Goal: Task Accomplishment & Management: Use online tool/utility

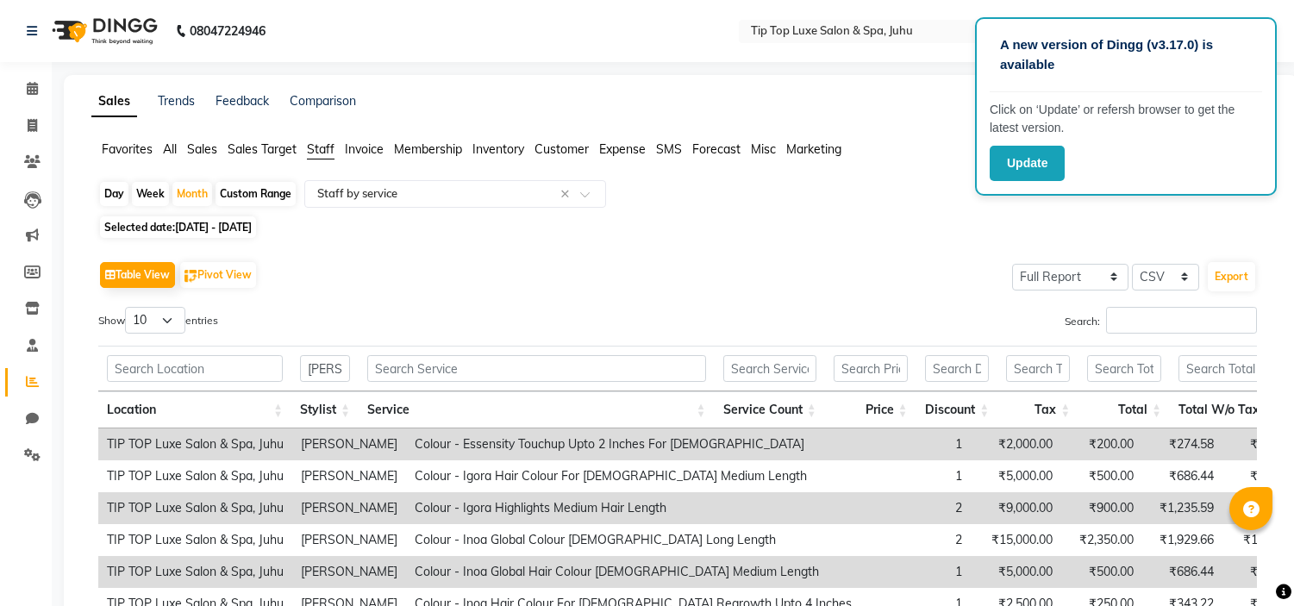
select select "full_report"
select select "csv"
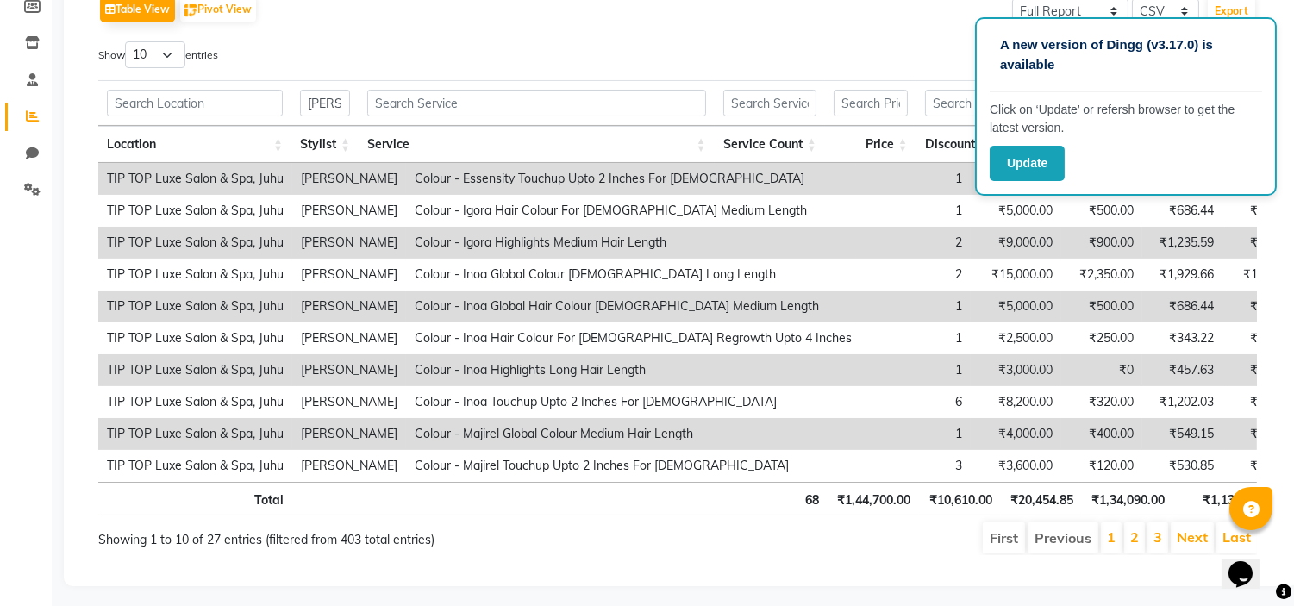
scroll to position [0, 461]
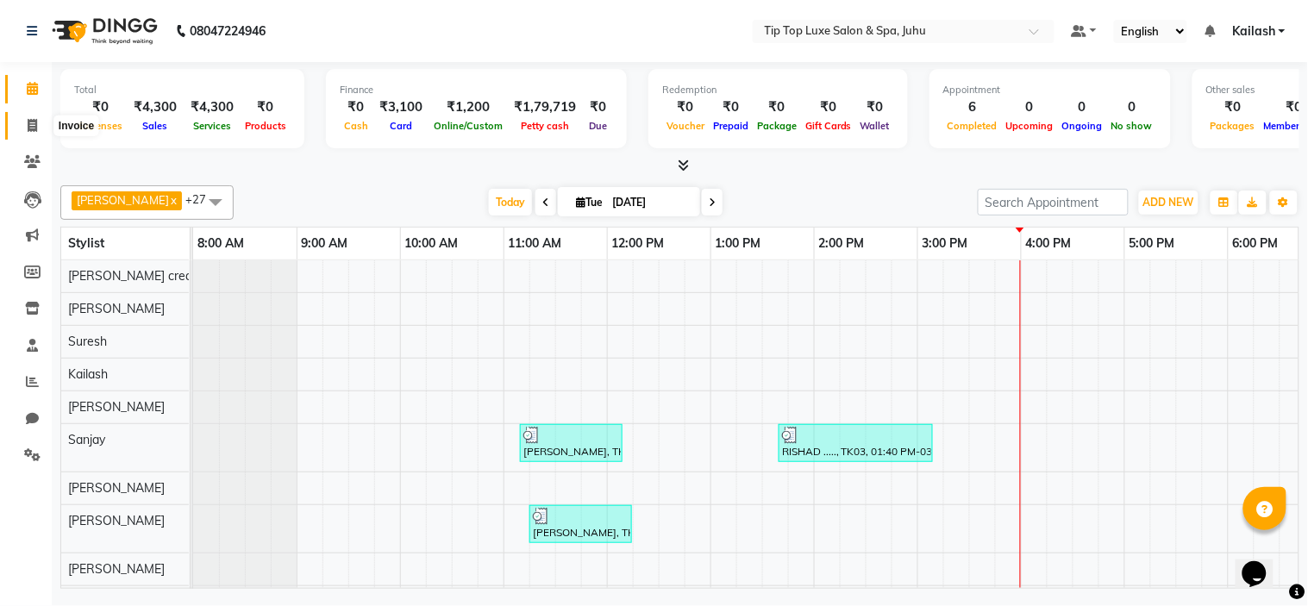
click at [32, 125] on icon at bounding box center [32, 125] width 9 height 13
select select "8298"
select select "service"
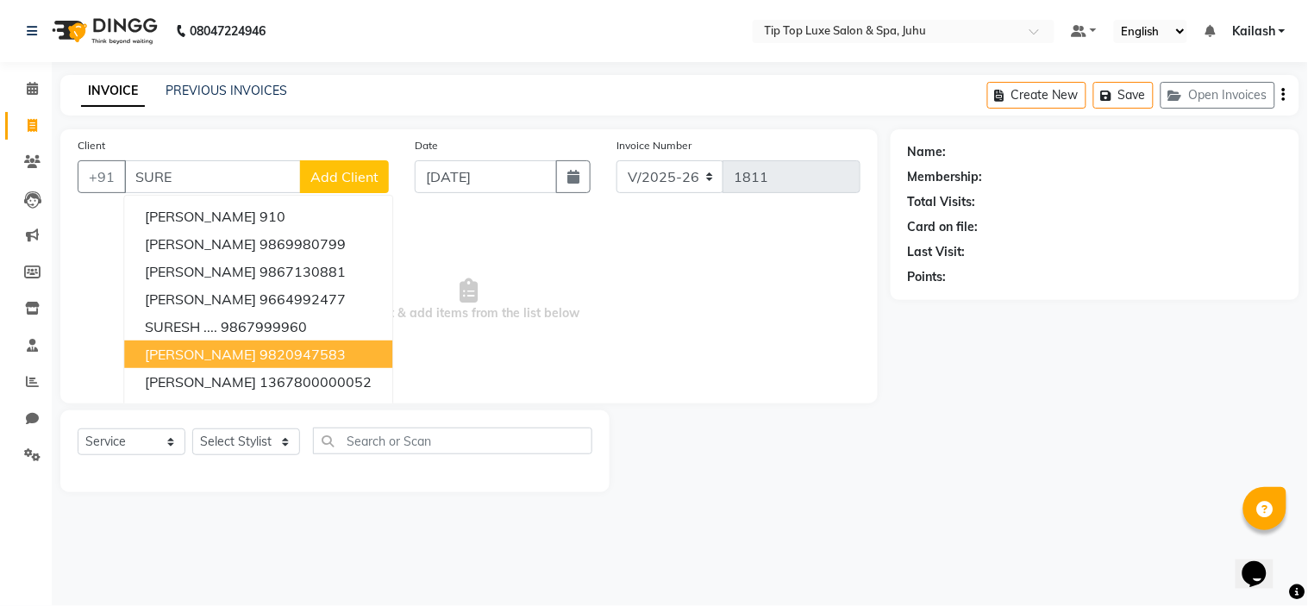
click at [265, 359] on ngb-highlight "9820947583" at bounding box center [303, 354] width 86 height 17
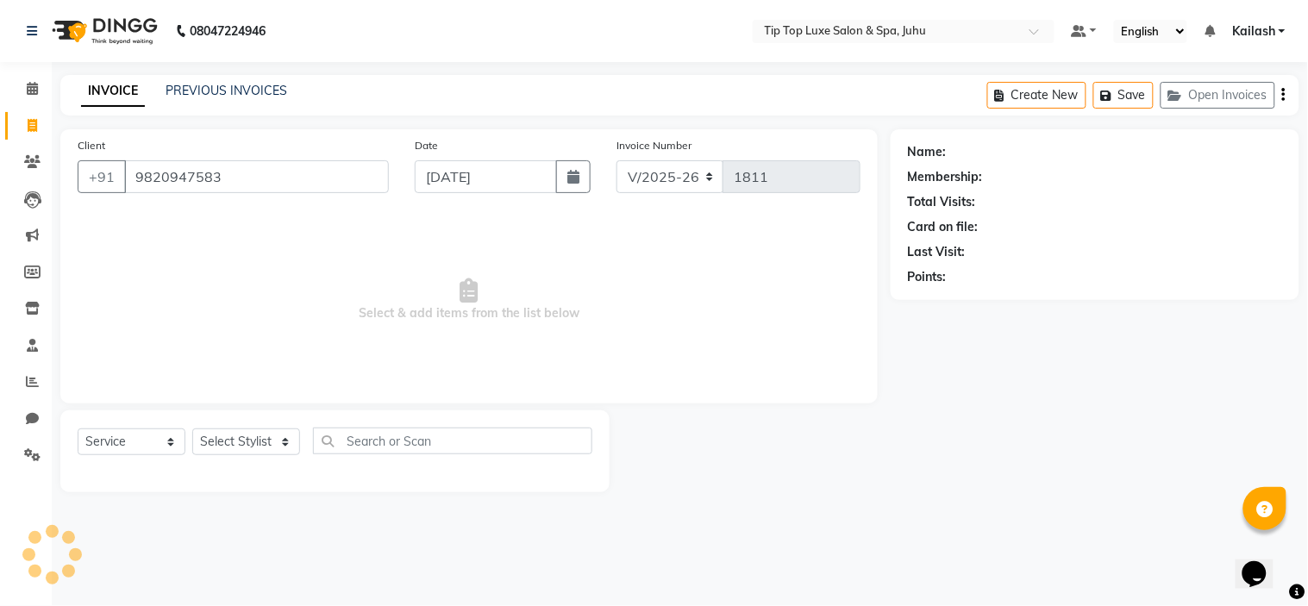
type input "9820947583"
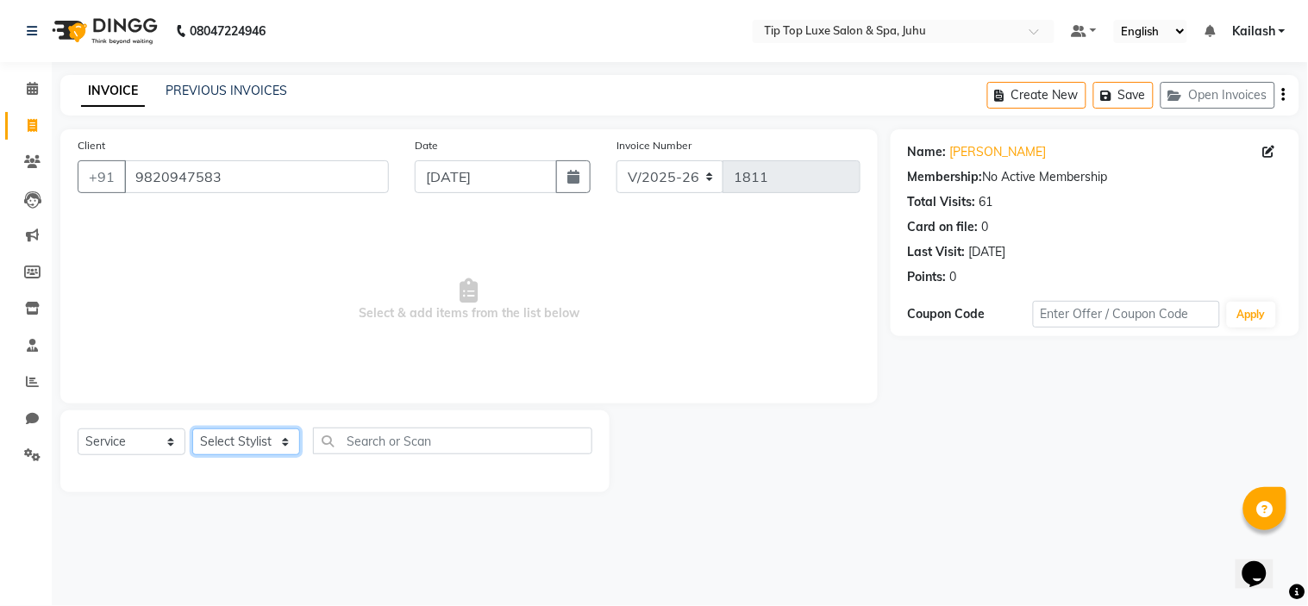
click at [234, 443] on select "Select Stylist [PERSON_NAME] admin [PERSON_NAME] creado ANAO [PERSON_NAME] Jyot…" at bounding box center [246, 442] width 108 height 27
select select "82310"
click at [192, 429] on select "Select Stylist [PERSON_NAME] admin [PERSON_NAME] creado ANAO [PERSON_NAME] Jyot…" at bounding box center [246, 442] width 108 height 27
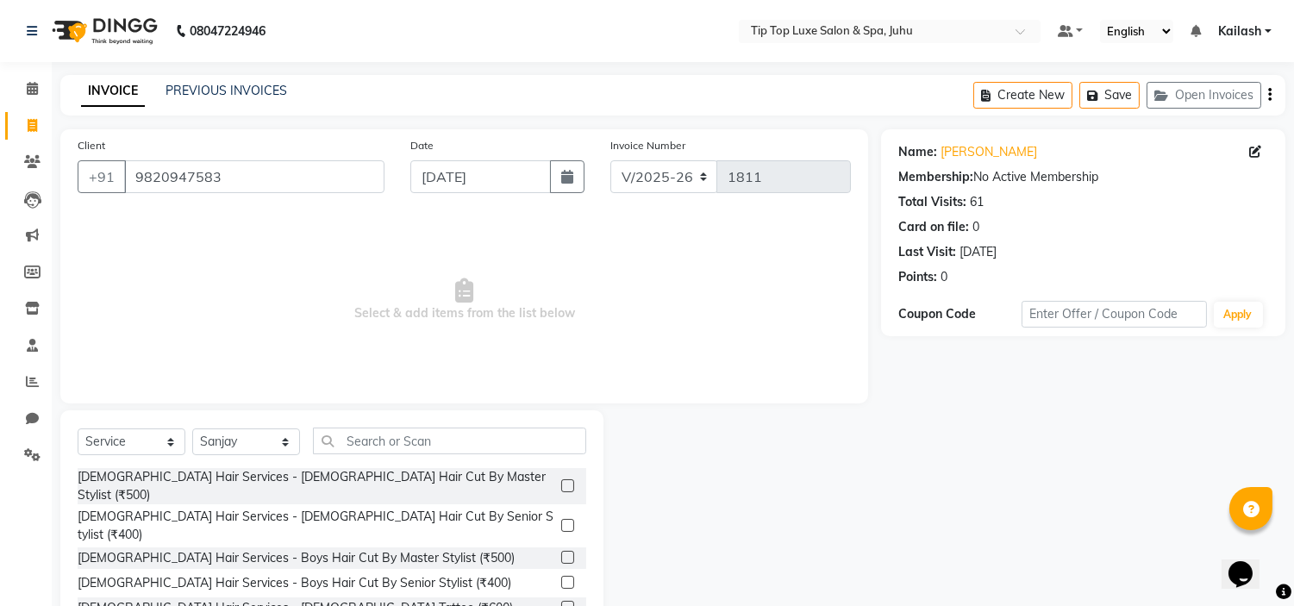
click at [561, 519] on label at bounding box center [567, 525] width 13 height 13
click at [561, 521] on input "checkbox" at bounding box center [566, 526] width 11 height 11
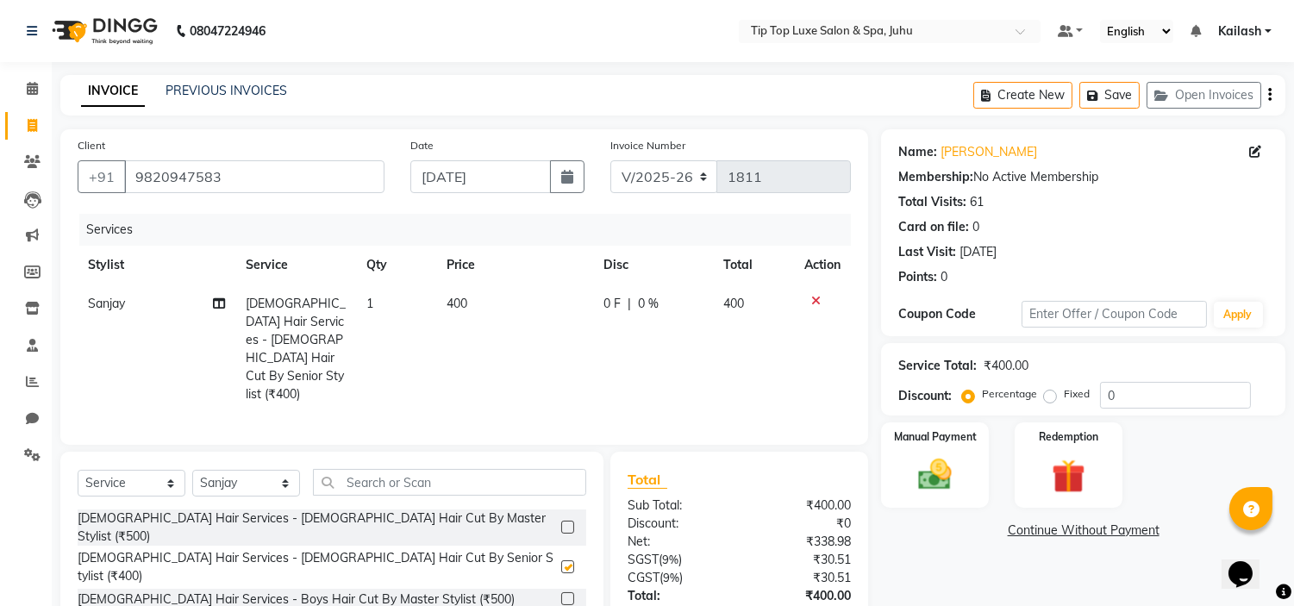
checkbox input "false"
click at [513, 469] on input "text" at bounding box center [449, 482] width 273 height 27
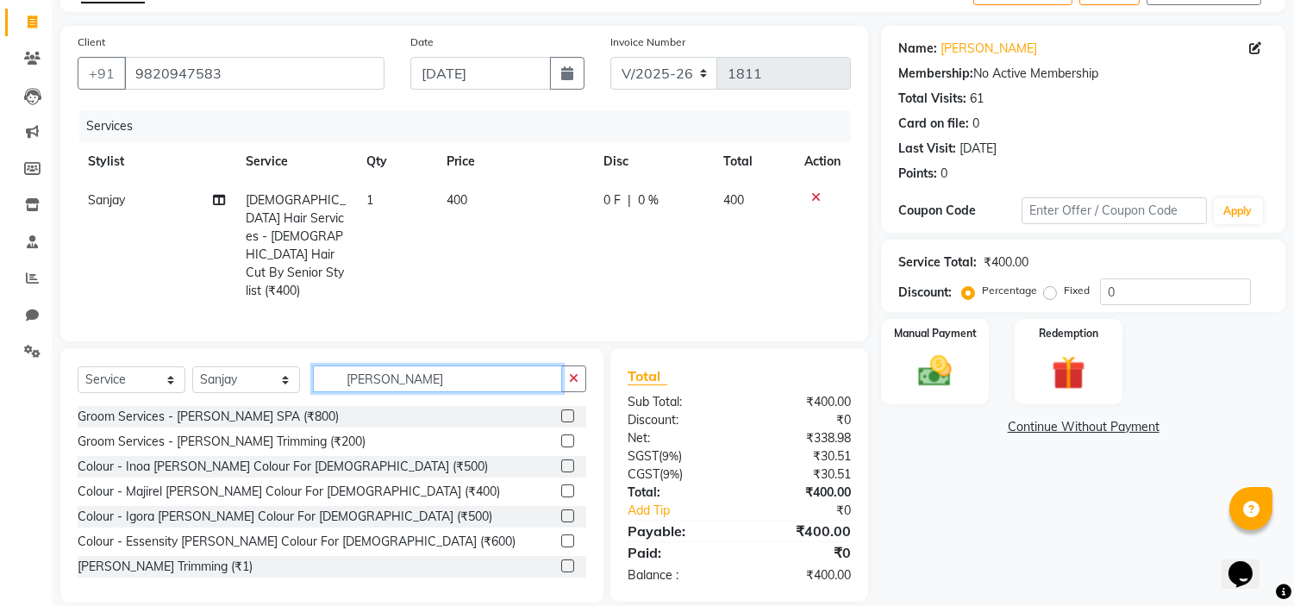
scroll to position [104, 0]
type input "[PERSON_NAME]"
click at [561, 434] on label at bounding box center [567, 440] width 13 height 13
click at [561, 436] on input "checkbox" at bounding box center [566, 441] width 11 height 11
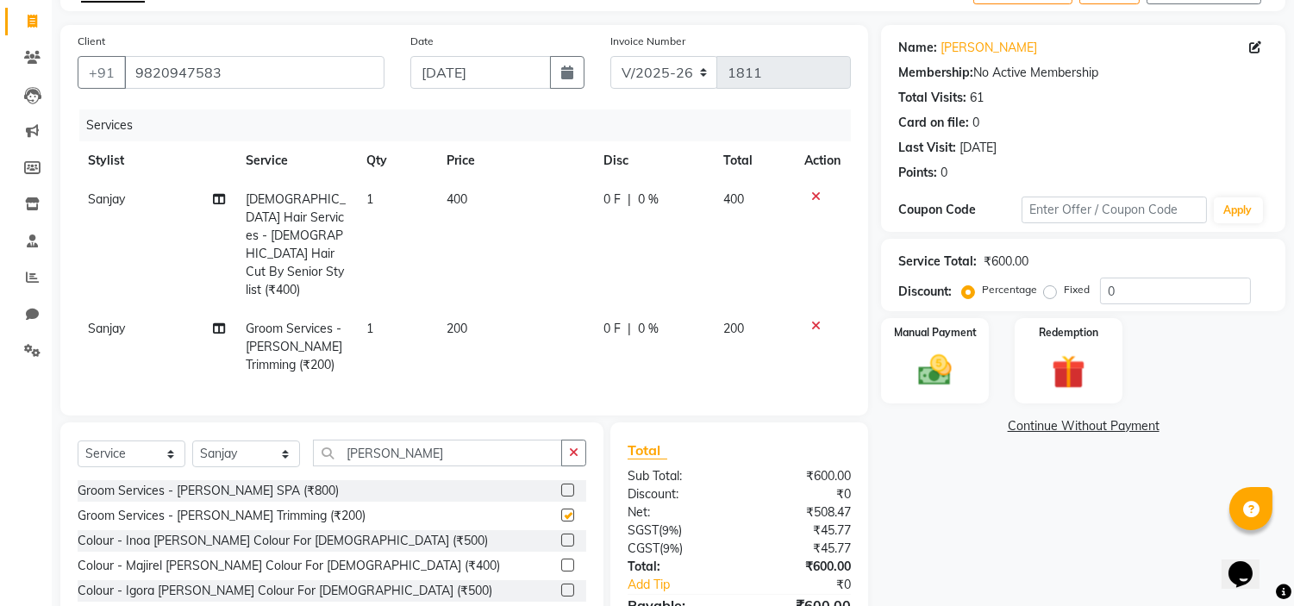
checkbox input "false"
click at [475, 310] on td "200" at bounding box center [514, 347] width 157 height 75
select select "82310"
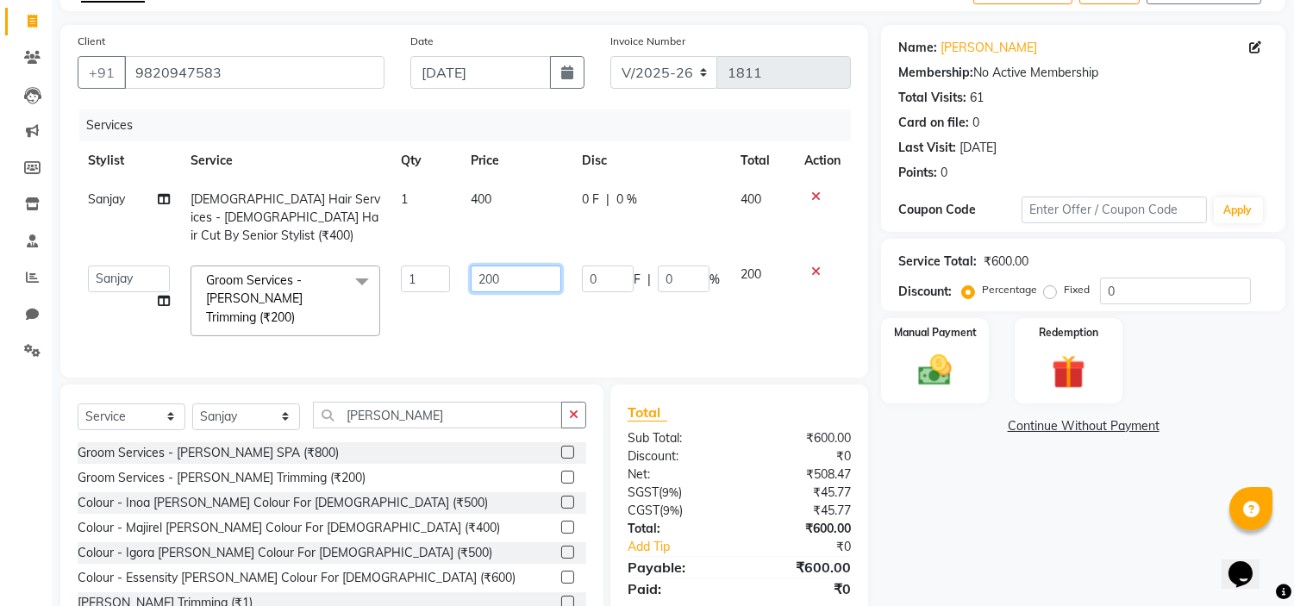
click at [496, 271] on input "200" at bounding box center [516, 279] width 91 height 27
type input "230"
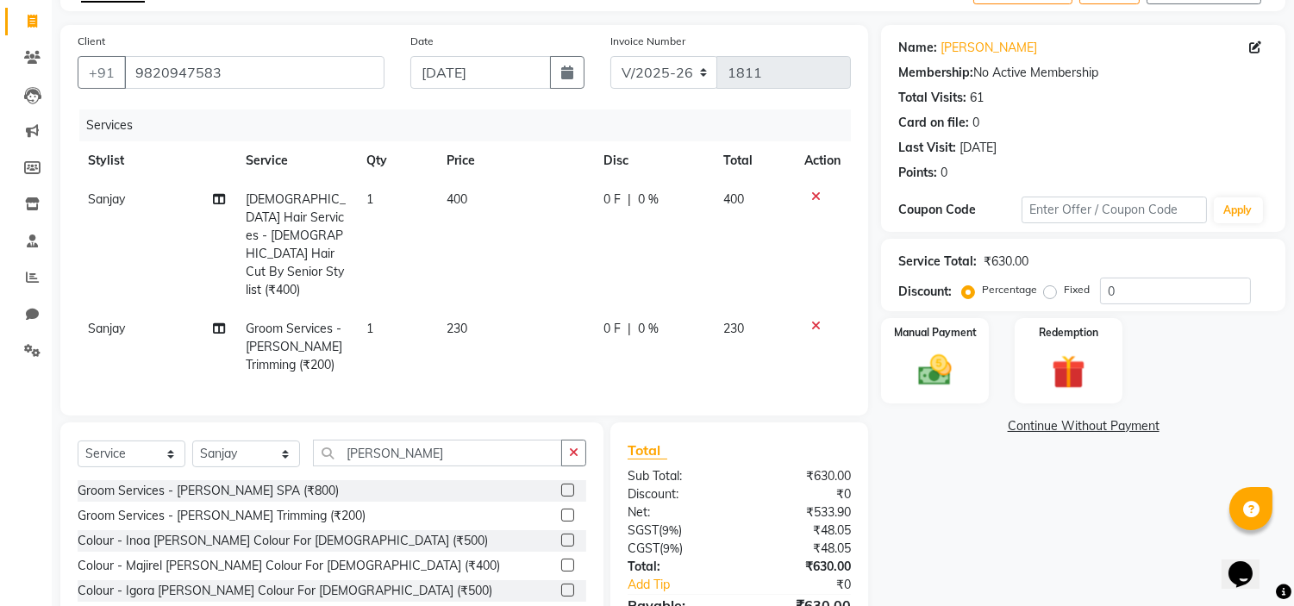
click at [895, 468] on div "Name: [PERSON_NAME] Membership: No Active Membership Total Visits: 61 Card on f…" at bounding box center [1089, 351] width 417 height 652
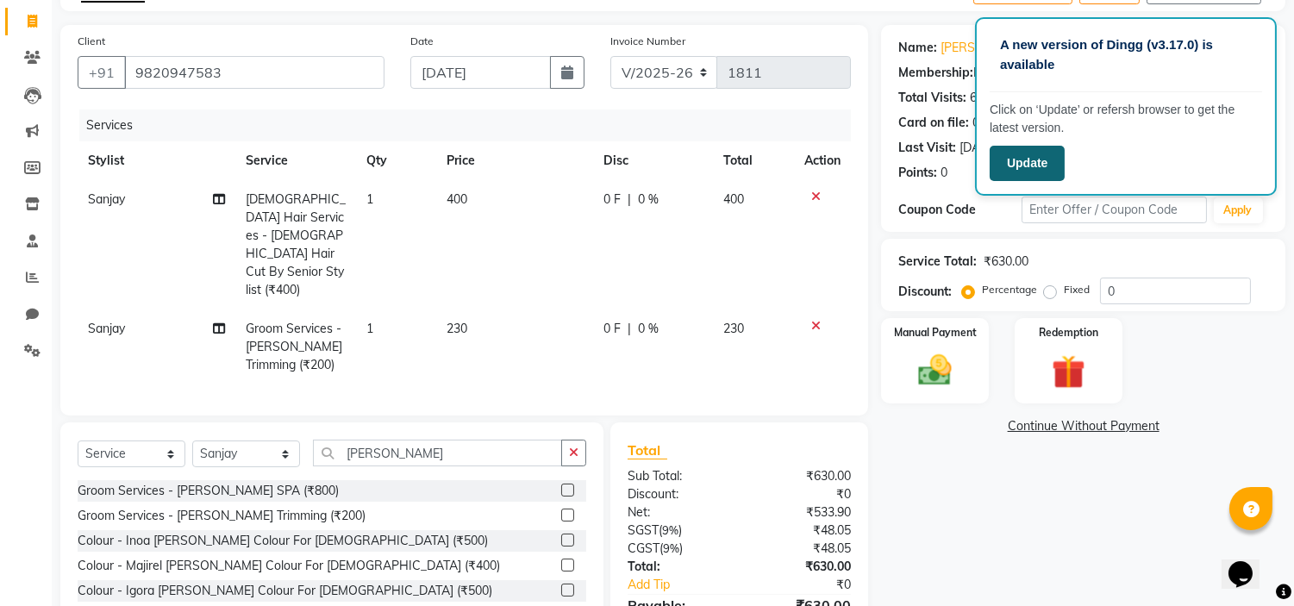
click at [1013, 157] on button "Update" at bounding box center [1027, 163] width 75 height 35
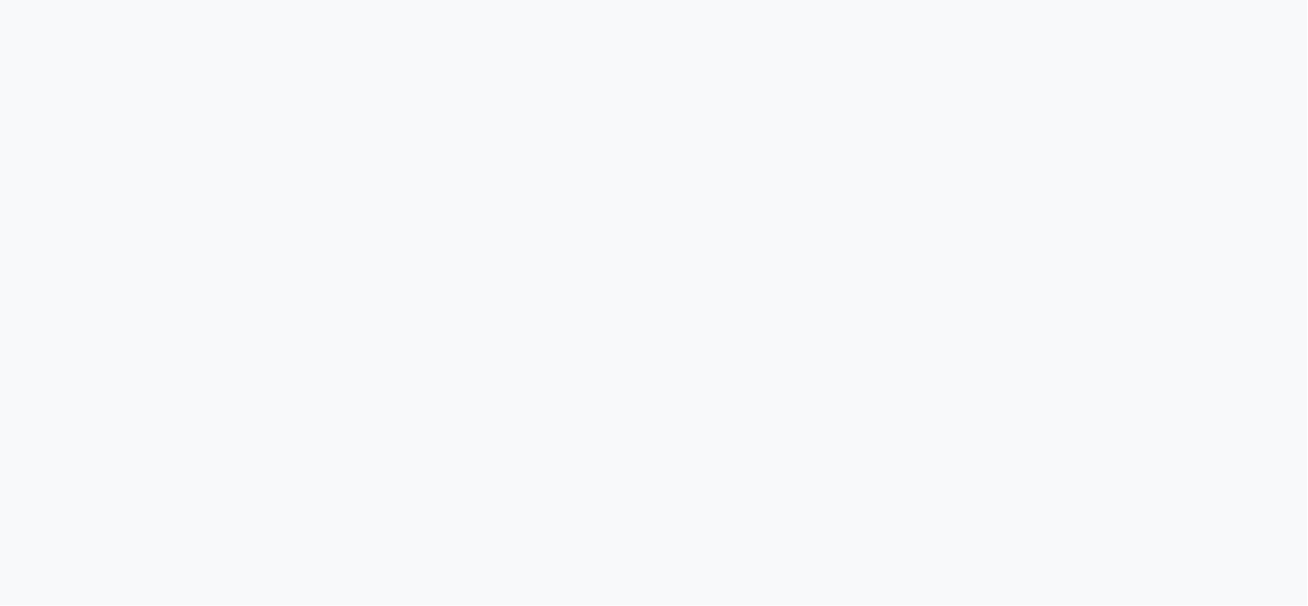
select select "8298"
select select "service"
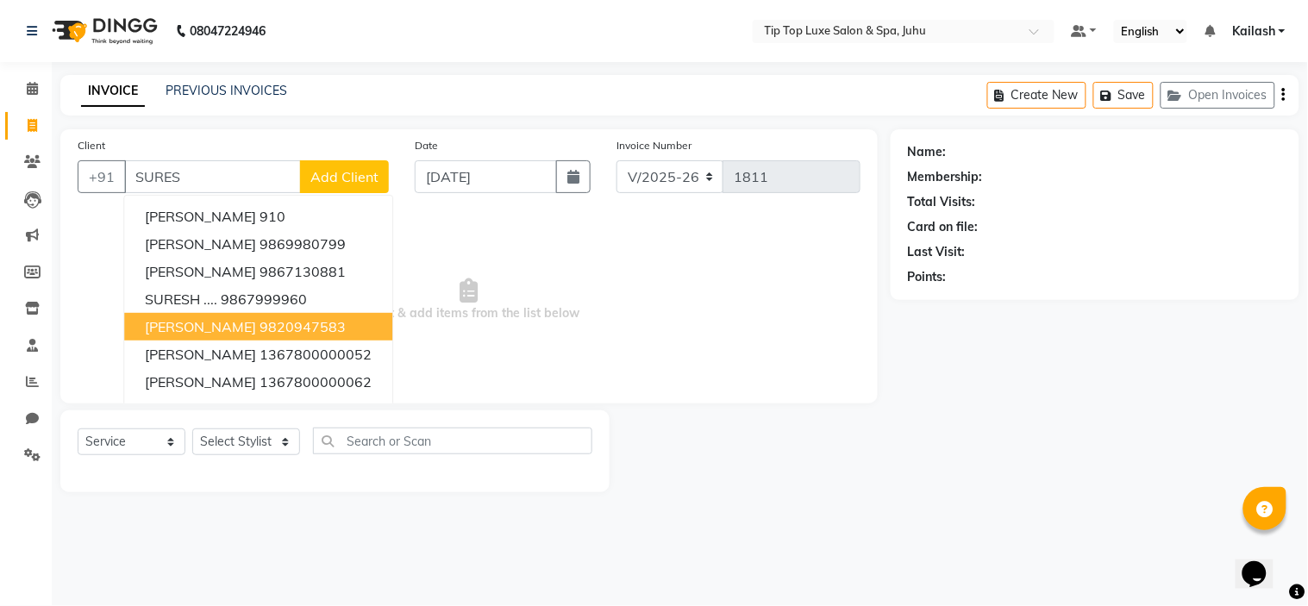
click at [289, 322] on ngb-highlight "9820947583" at bounding box center [303, 326] width 86 height 17
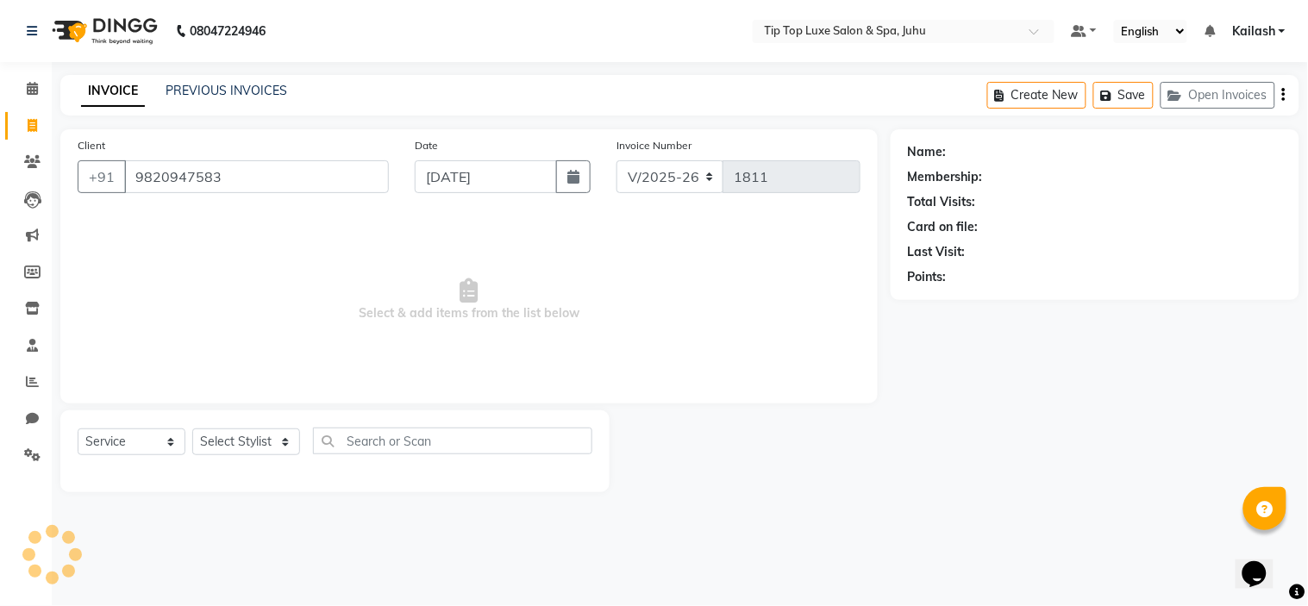
type input "9820947583"
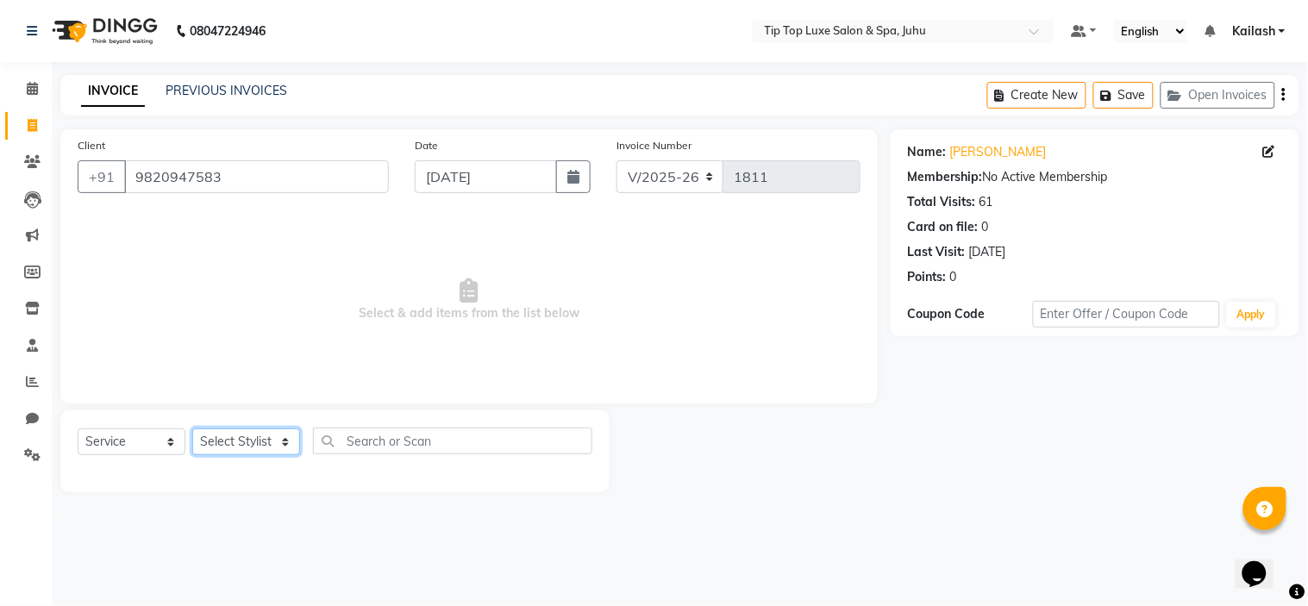
click at [265, 451] on select "Select Stylist [PERSON_NAME] admin [PERSON_NAME] creado ANAO [PERSON_NAME] Jyot…" at bounding box center [246, 442] width 108 height 27
select select "82307"
click at [192, 429] on select "Select Stylist [PERSON_NAME] admin [PERSON_NAME] creado ANAO [PERSON_NAME] Jyot…" at bounding box center [246, 442] width 108 height 27
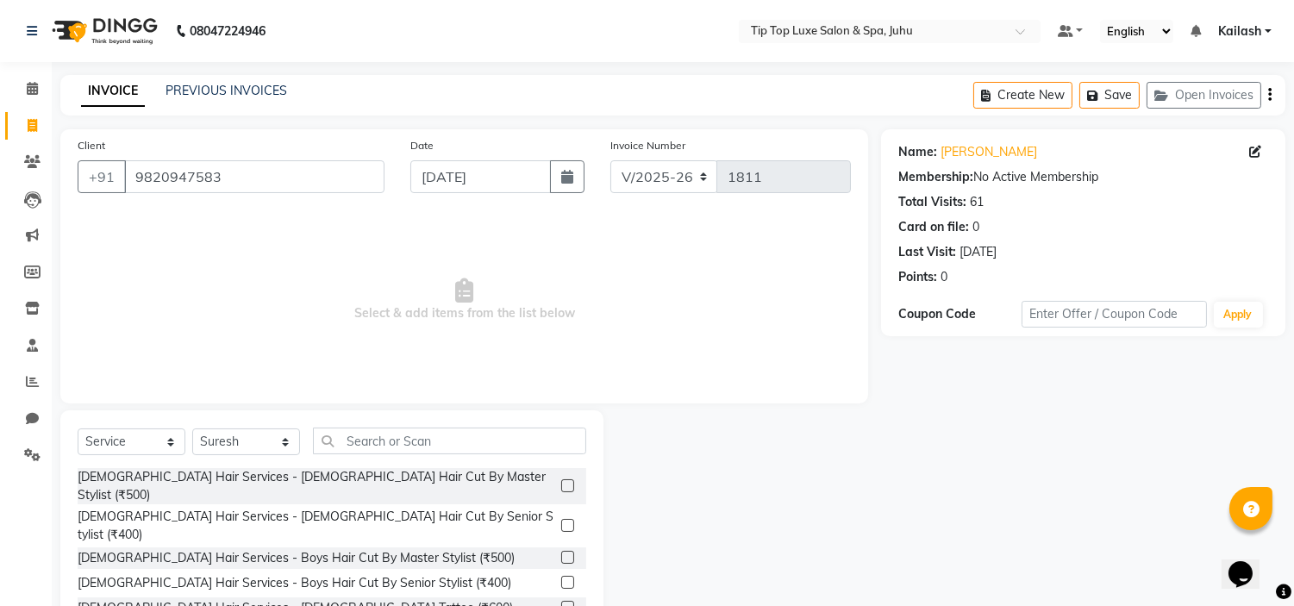
click at [561, 519] on label at bounding box center [567, 525] width 13 height 13
click at [561, 521] on input "checkbox" at bounding box center [566, 526] width 11 height 11
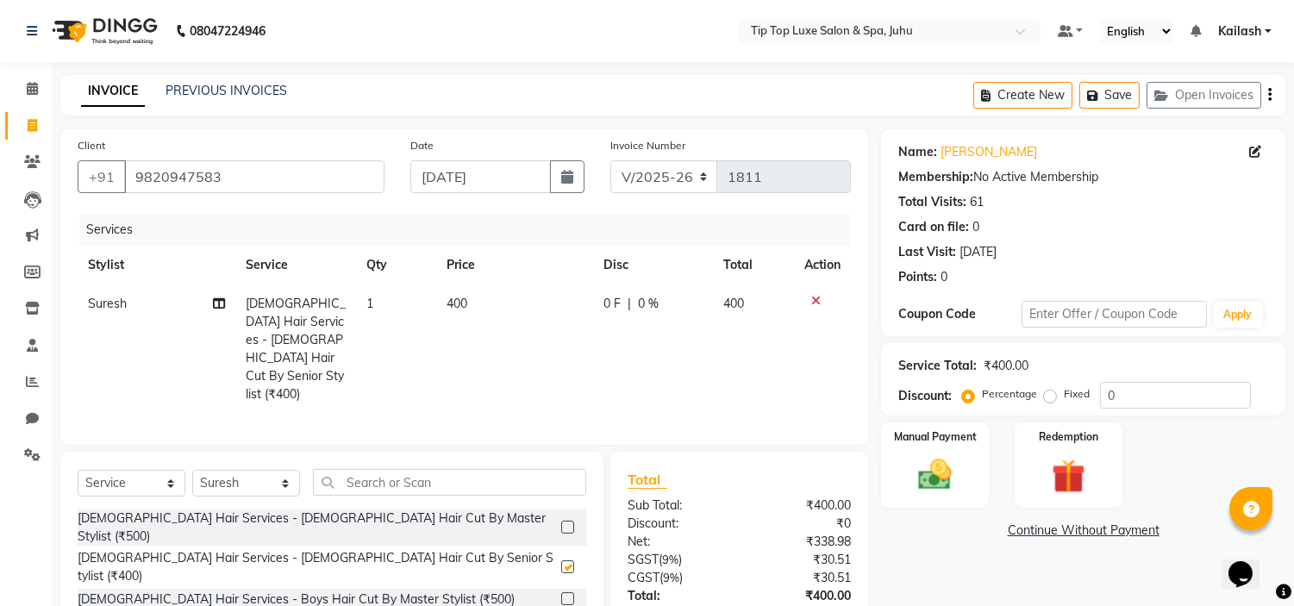
checkbox input "false"
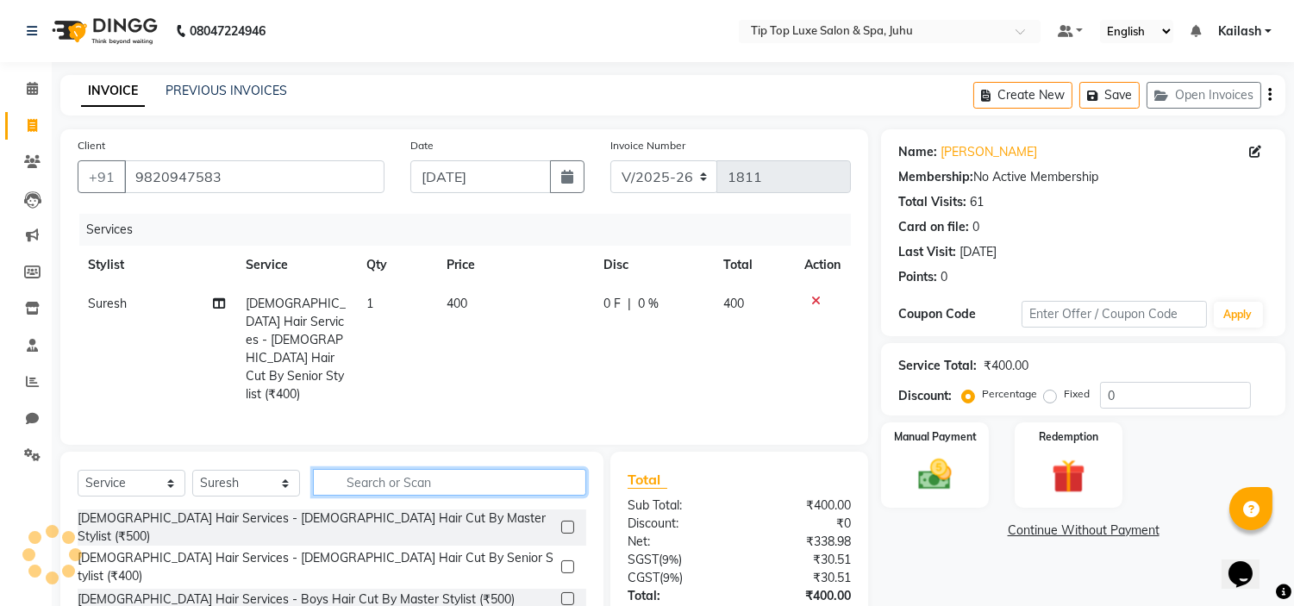
click at [500, 469] on input "text" at bounding box center [449, 482] width 273 height 27
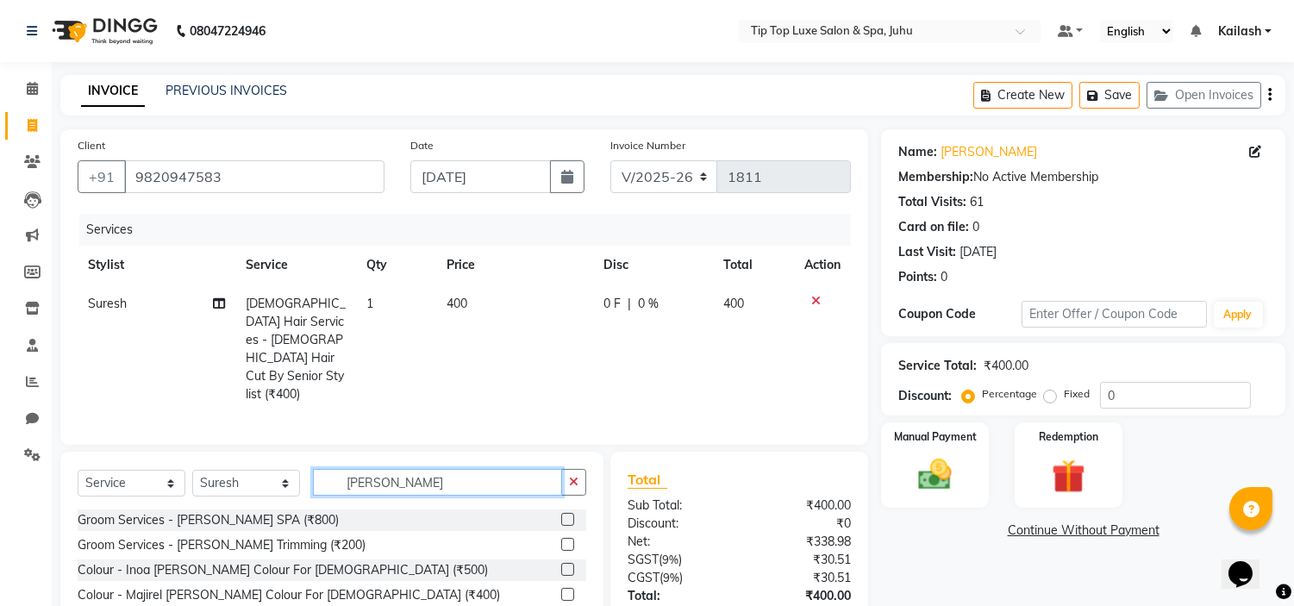
type input "[PERSON_NAME]"
click at [561, 538] on label at bounding box center [567, 544] width 13 height 13
click at [561, 540] on input "checkbox" at bounding box center [566, 545] width 11 height 11
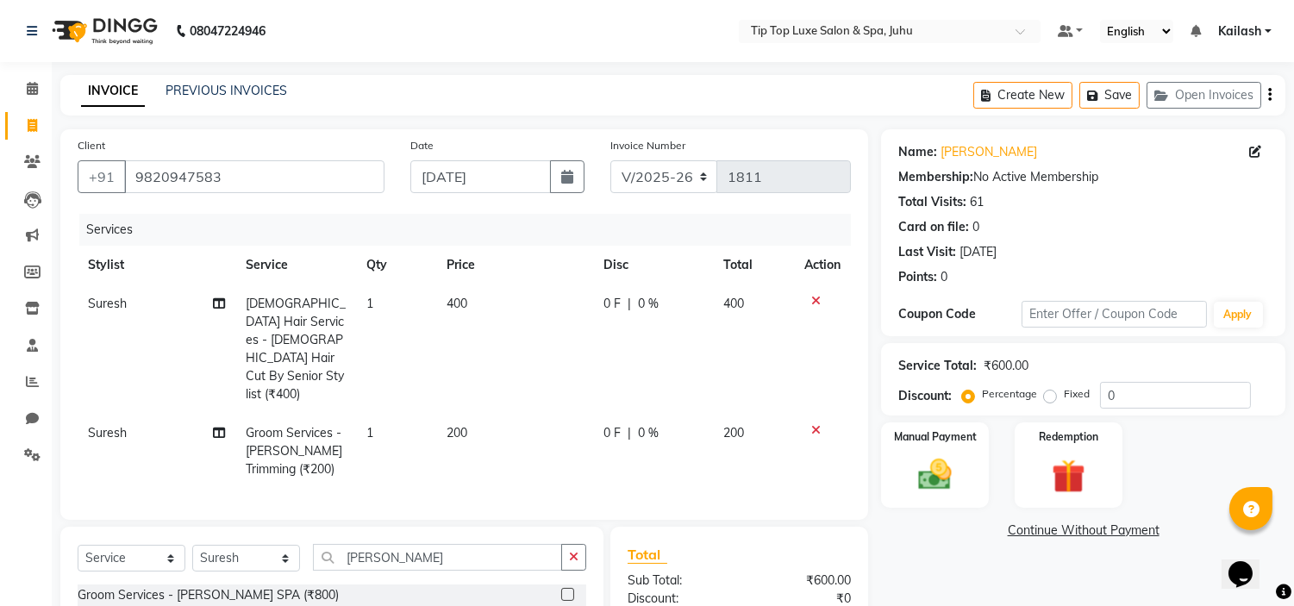
checkbox input "false"
click at [461, 414] on td "200" at bounding box center [514, 451] width 157 height 75
select select "82307"
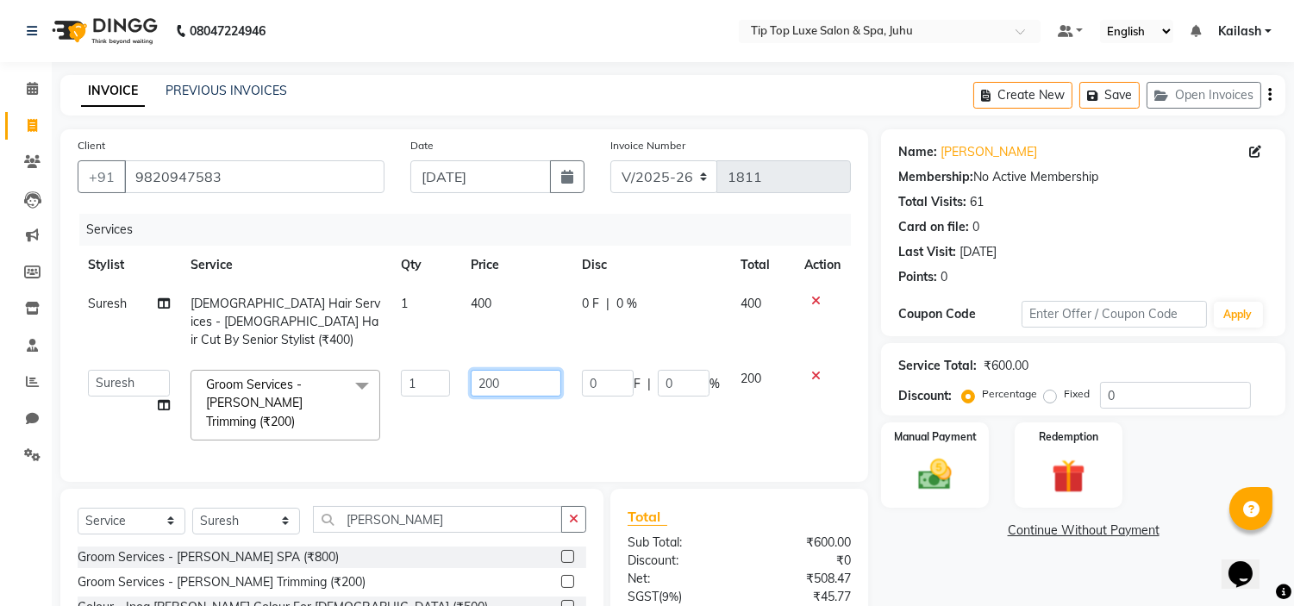
click at [489, 370] on input "200" at bounding box center [516, 383] width 91 height 27
click at [494, 370] on input "200" at bounding box center [516, 383] width 91 height 27
type input "230"
click at [885, 561] on div "Name: Suresh Bhatia Membership: No Active Membership Total Visits: 61 Card on f…" at bounding box center [1089, 436] width 417 height 614
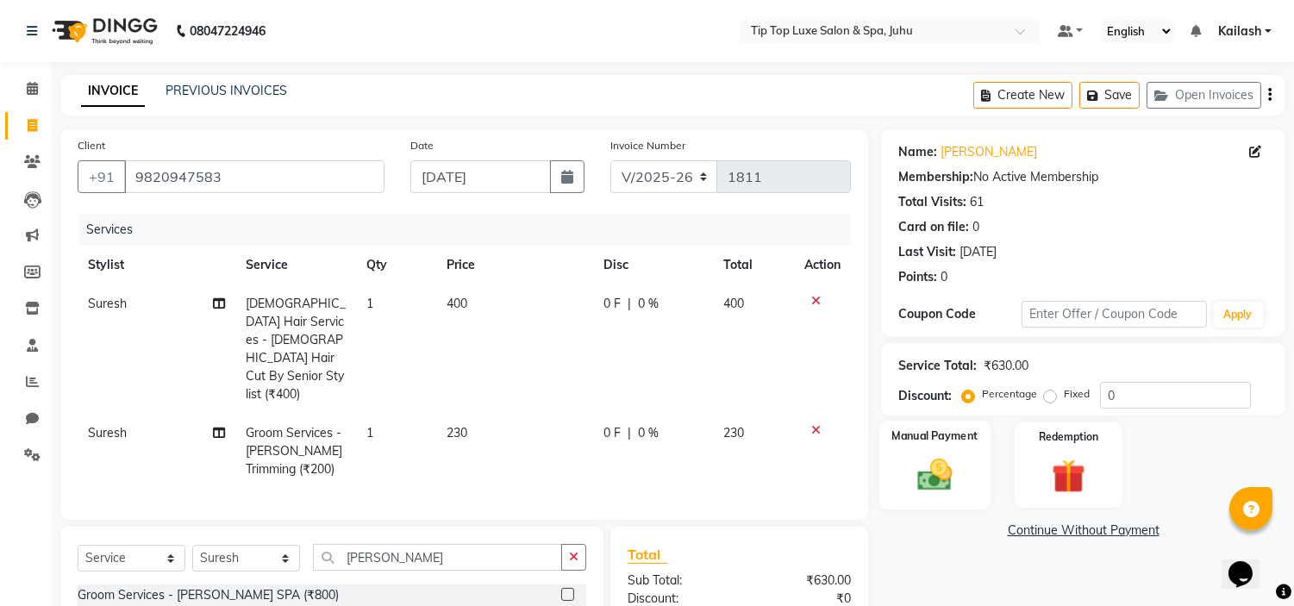
click at [925, 488] on img at bounding box center [935, 475] width 57 height 41
click at [1050, 529] on span "GPay" at bounding box center [1057, 532] width 35 height 20
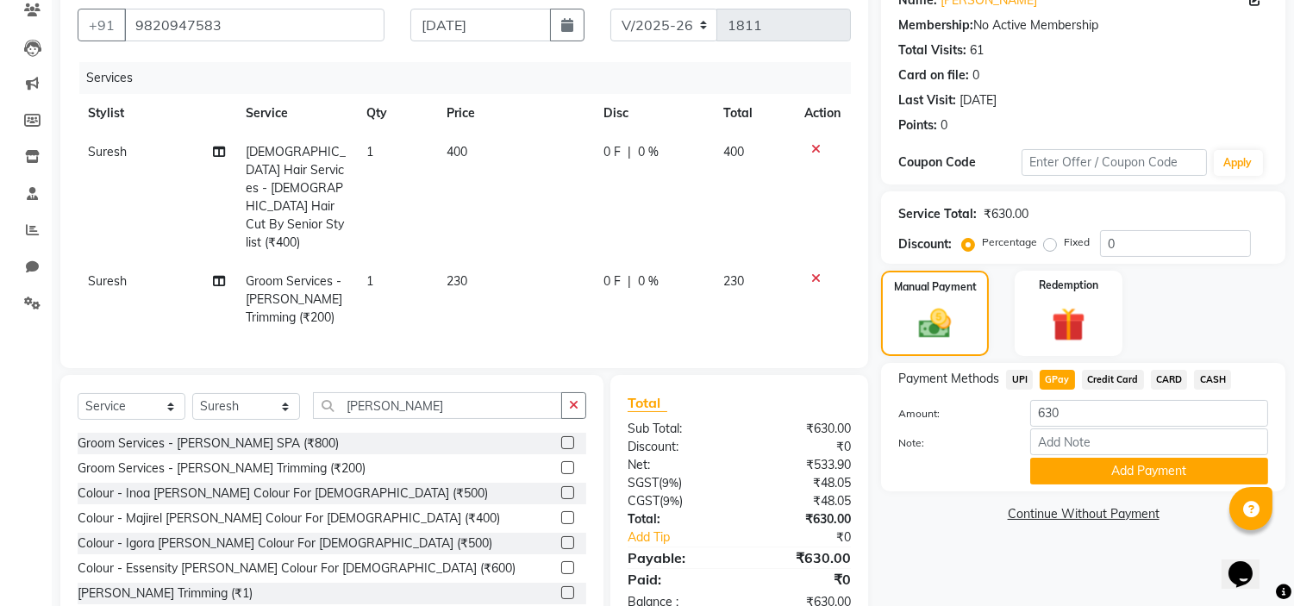
scroll to position [179, 0]
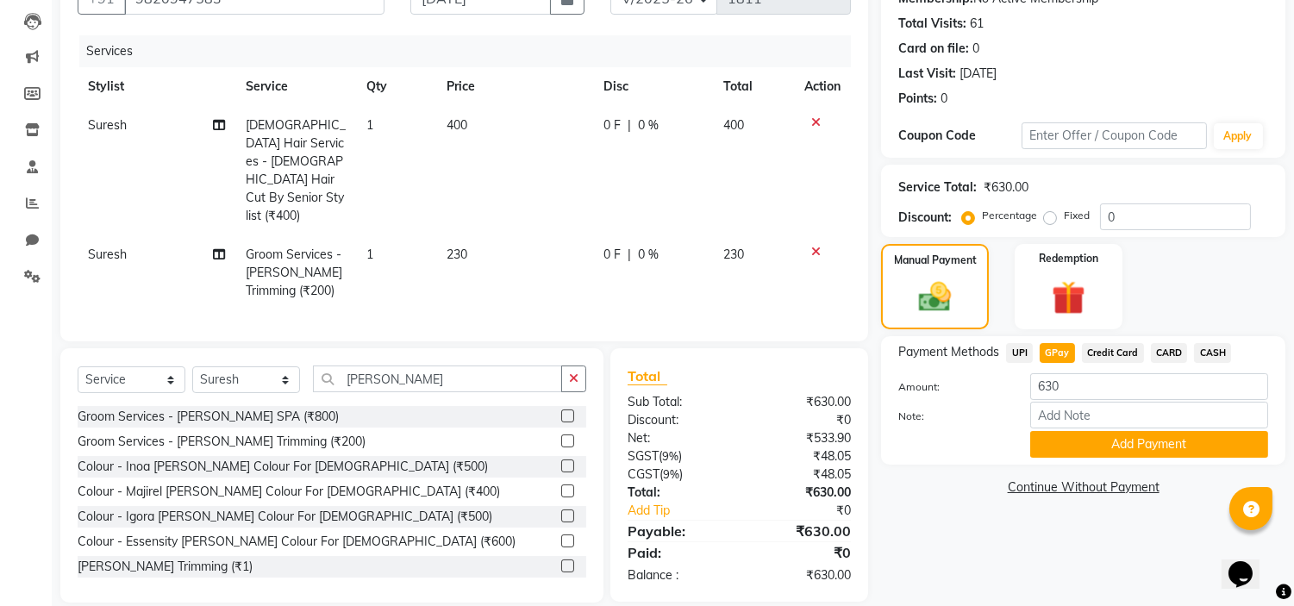
click at [1173, 351] on span "CARD" at bounding box center [1169, 353] width 37 height 20
click at [1121, 440] on button "Add Payment" at bounding box center [1150, 444] width 238 height 27
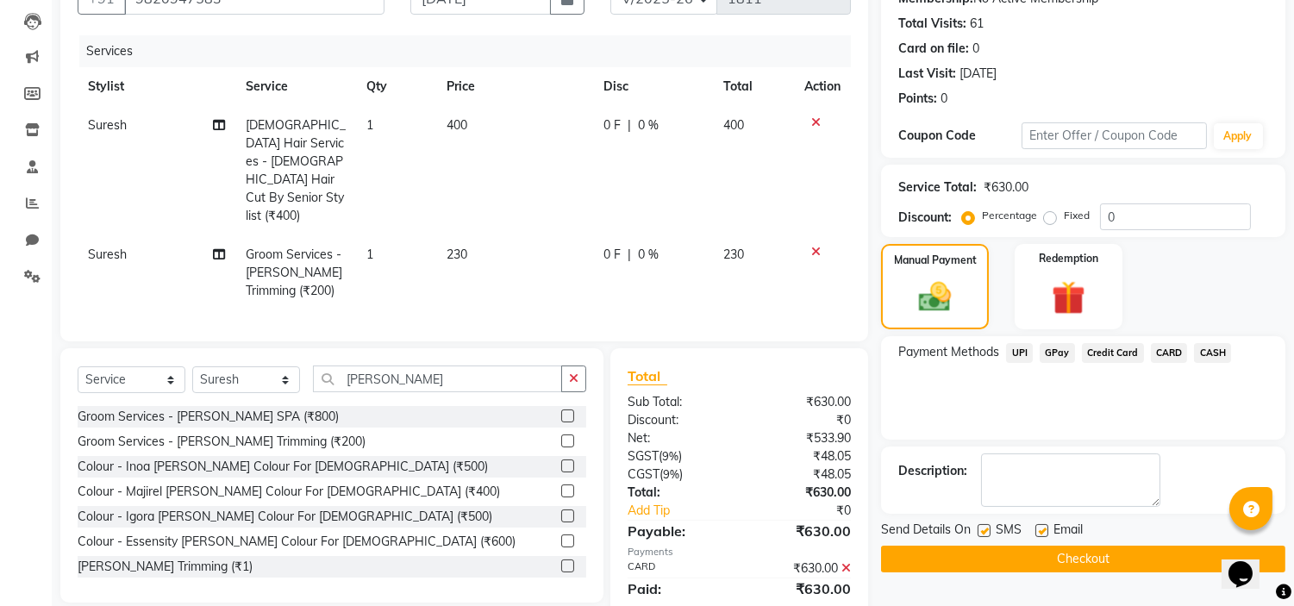
click at [996, 561] on button "Checkout" at bounding box center [1083, 559] width 404 height 27
